Goal: Transaction & Acquisition: Subscribe to service/newsletter

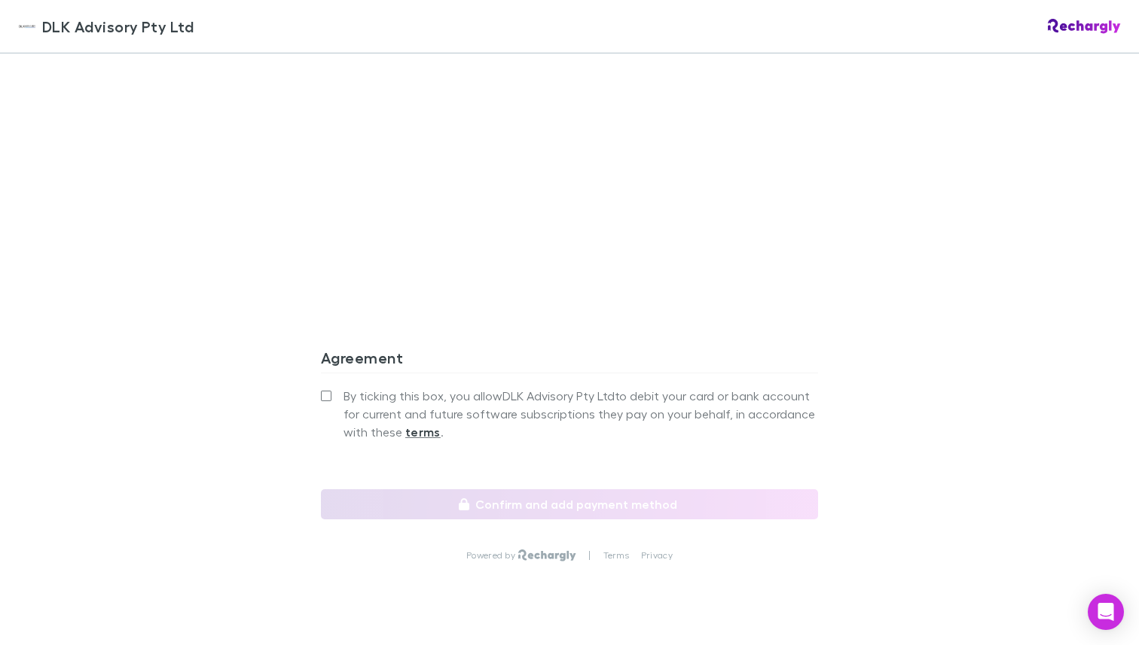
scroll to position [1289, 0]
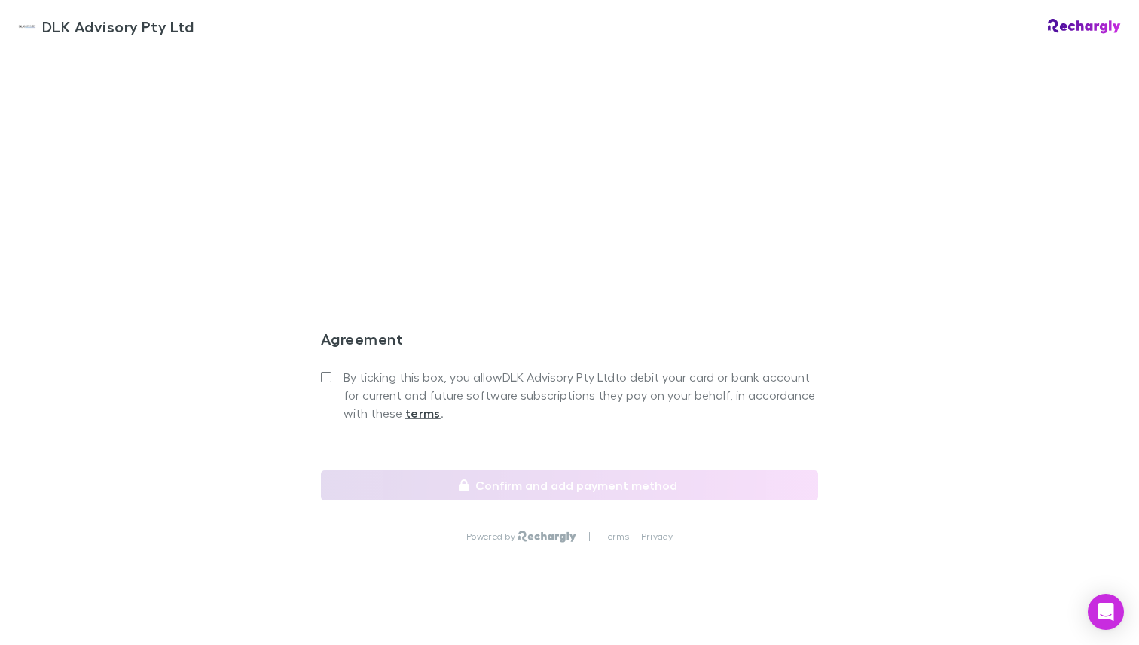
click at [344, 368] on span "By ticking this box, you allow DLK Advisory Pty Ltd to debit your card or bank …" at bounding box center [580, 395] width 474 height 54
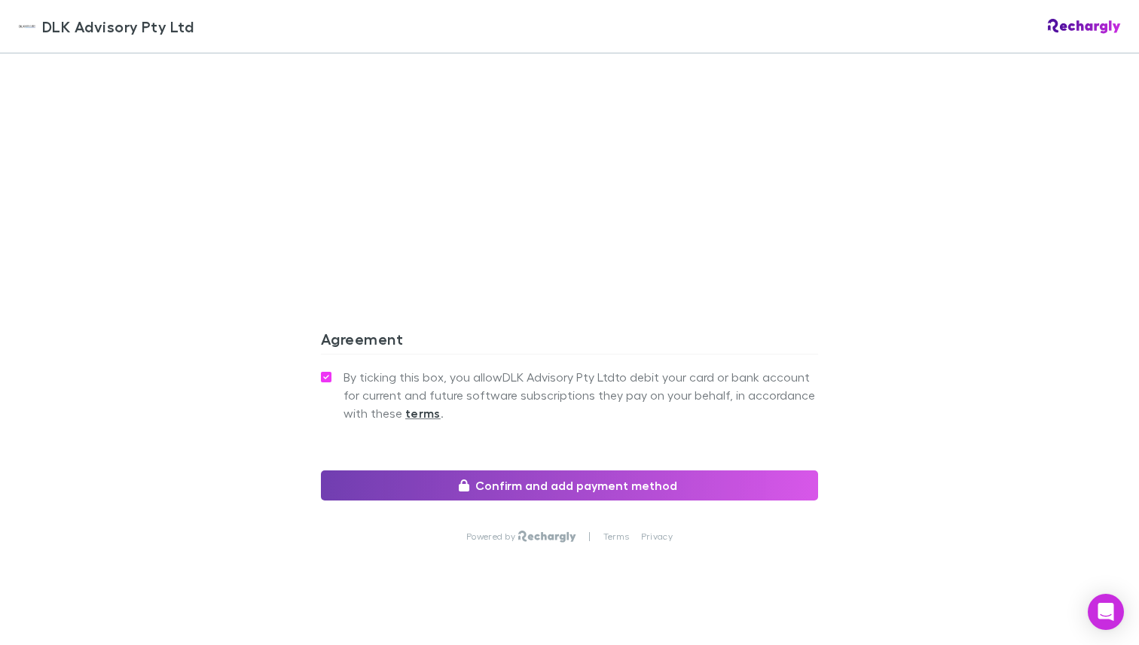
click at [409, 471] on button "Confirm and add payment method" at bounding box center [569, 486] width 497 height 30
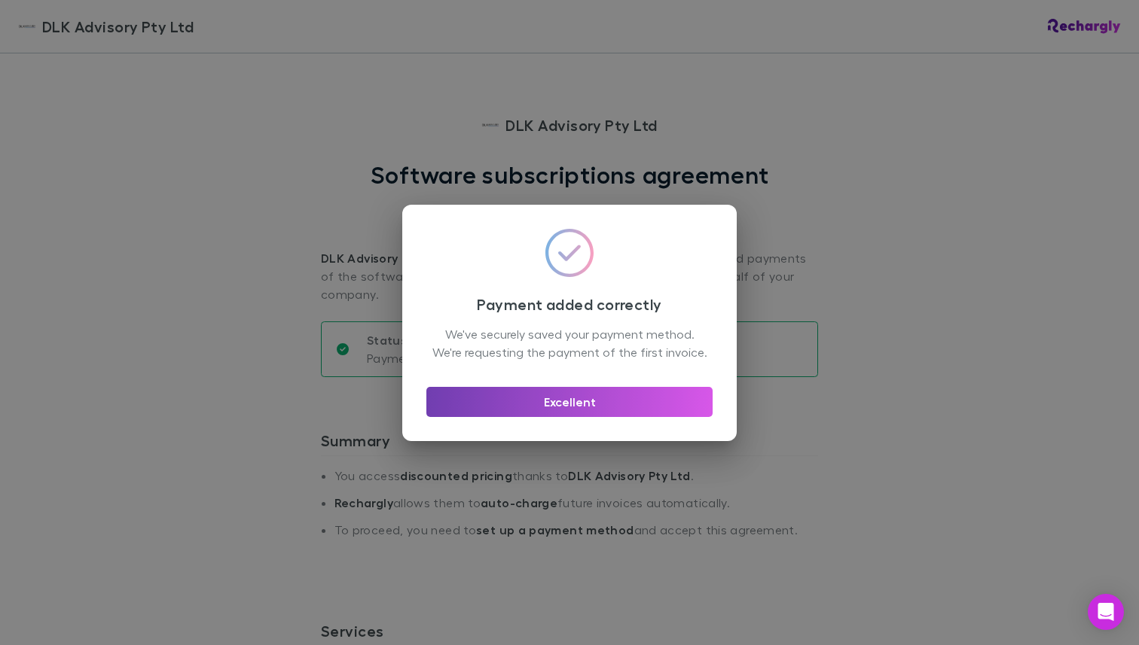
click at [548, 402] on button "Excellent" at bounding box center [569, 402] width 286 height 30
